Goal: Navigation & Orientation: Find specific page/section

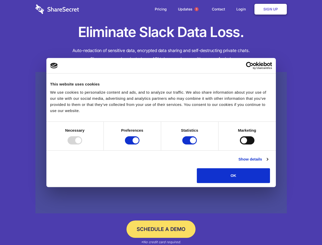
click at [82, 144] on div at bounding box center [75, 140] width 15 height 8
click at [140, 144] on input "Preferences" at bounding box center [132, 140] width 15 height 8
checkbox input "false"
click at [190, 144] on input "Statistics" at bounding box center [189, 140] width 15 height 8
checkbox input "false"
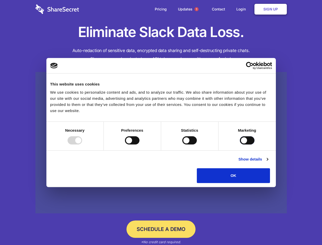
click at [240, 144] on input "Marketing" at bounding box center [247, 140] width 15 height 8
checkbox input "true"
click at [268, 162] on link "Show details" at bounding box center [254, 159] width 30 height 6
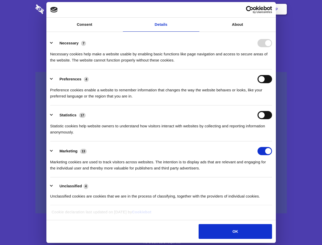
click at [282, 185] on link at bounding box center [161, 143] width 252 height 142
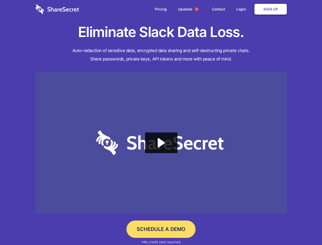
click at [196, 9] on span "1" at bounding box center [197, 9] width 4 height 4
